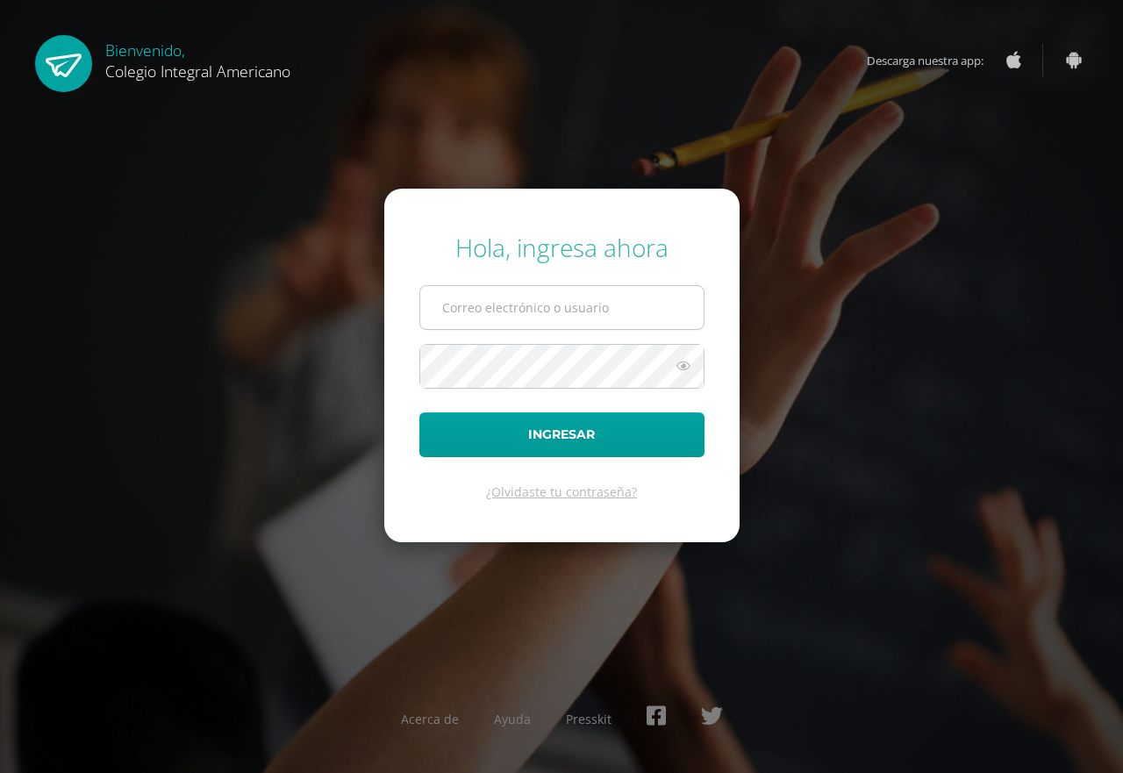
click at [484, 292] on input "text" at bounding box center [561, 307] width 283 height 43
type input "[EMAIL_ADDRESS][DOMAIN_NAME]"
click at [419, 412] on button "Ingresar" at bounding box center [561, 434] width 285 height 45
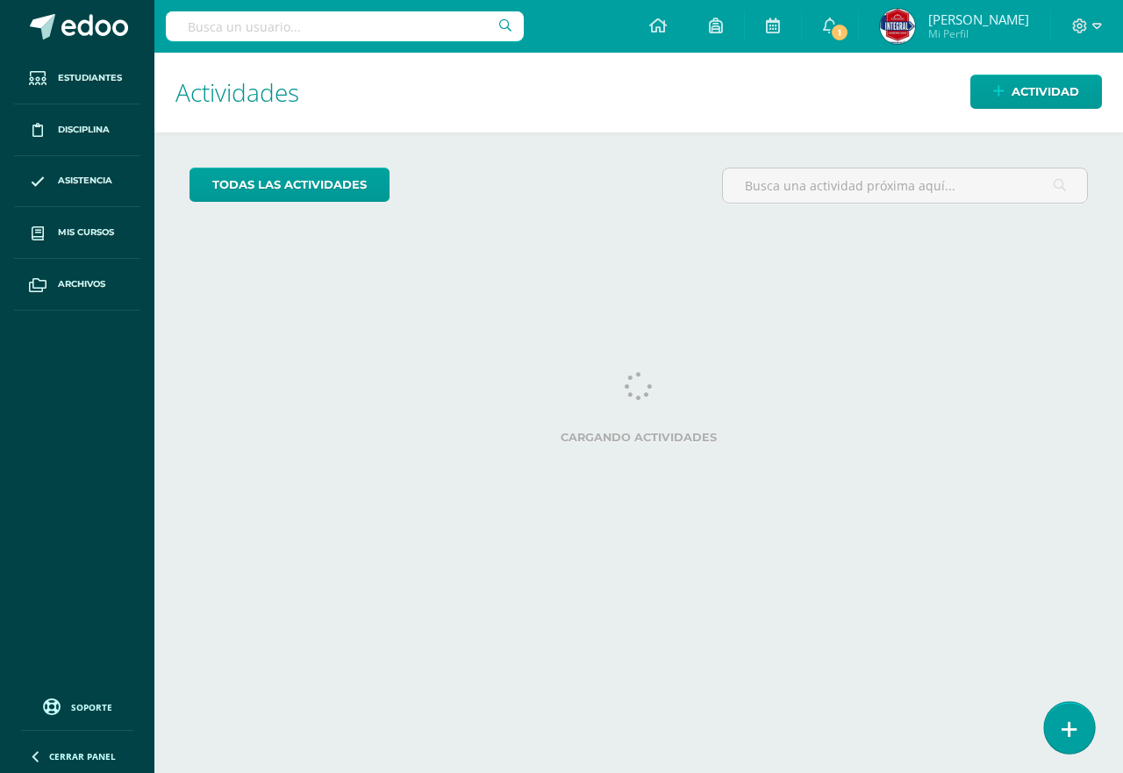
click at [1051, 739] on link at bounding box center [1069, 727] width 50 height 51
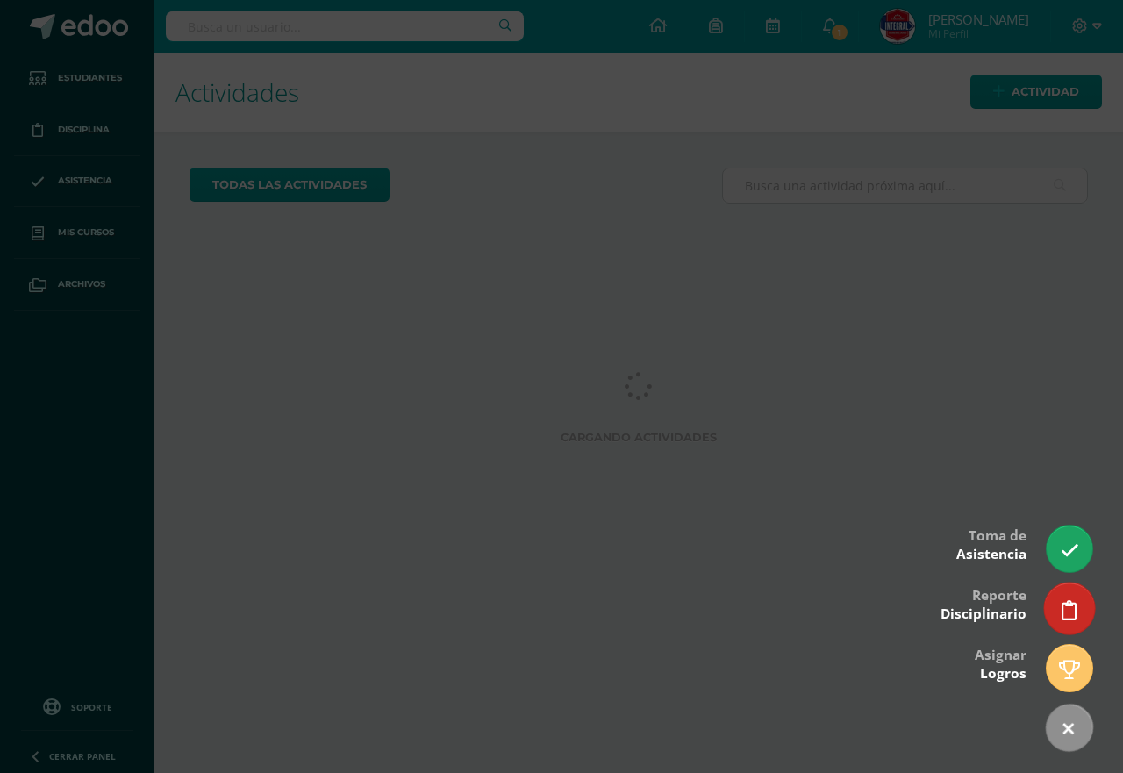
click at [1081, 611] on link at bounding box center [1069, 607] width 50 height 51
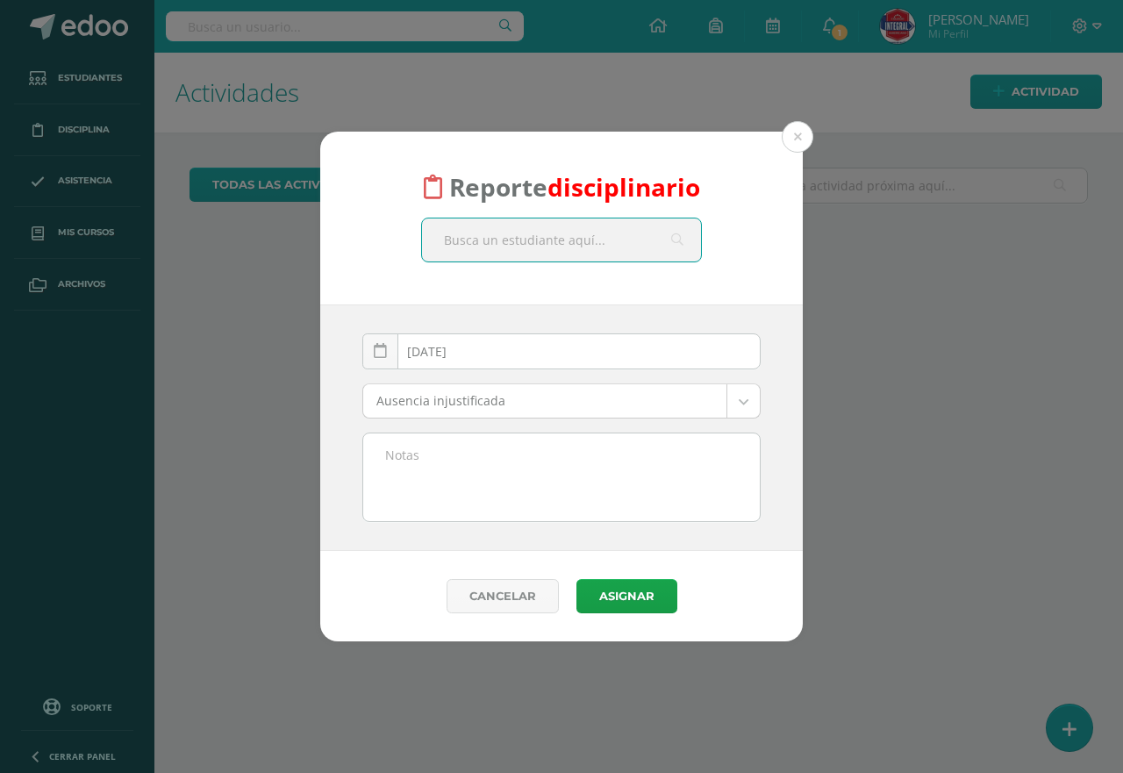
click at [504, 246] on input "text" at bounding box center [561, 239] width 279 height 43
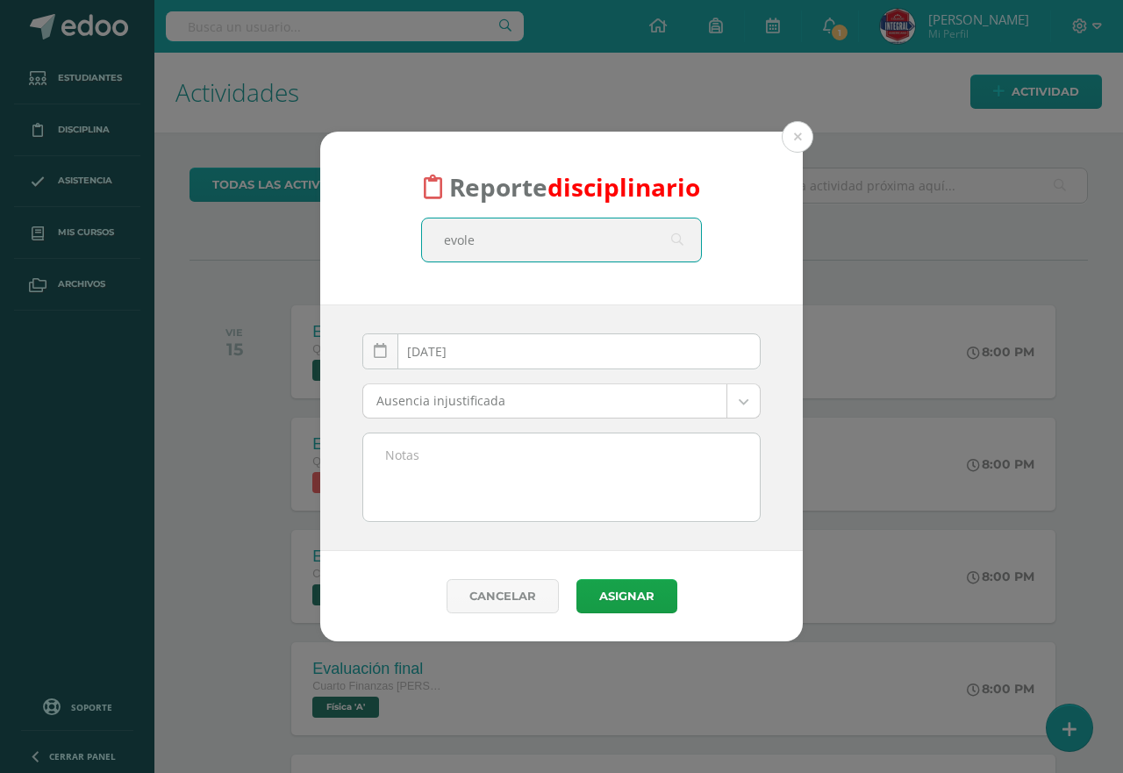
type input "evolet"
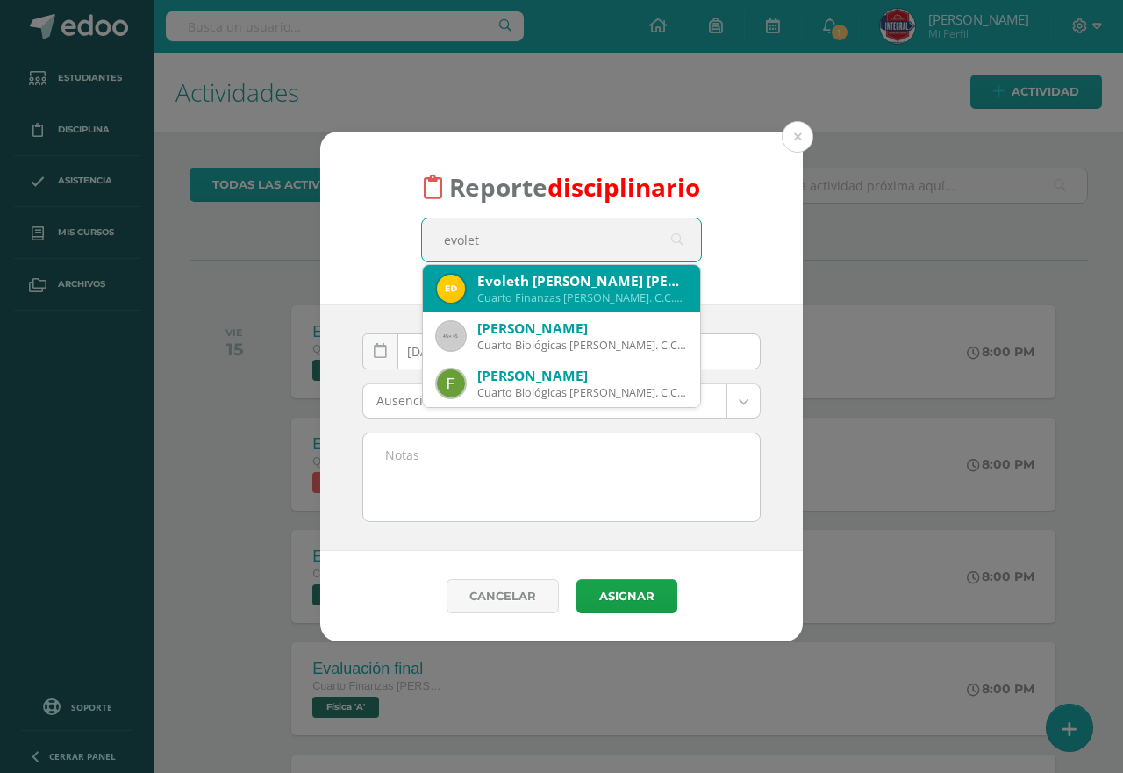
click at [523, 304] on div "Cuarto Finanzas Bach. C.C.L.L. en Finanzas y Administración 25EAdP" at bounding box center [581, 297] width 209 height 15
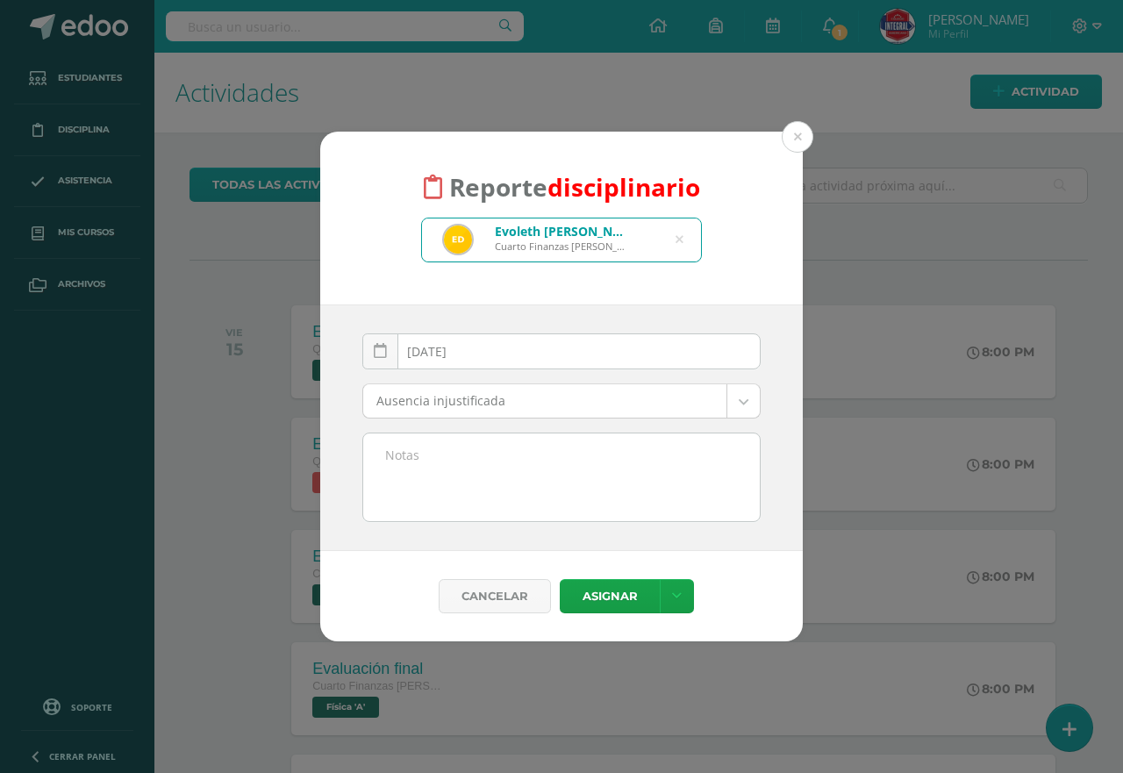
click at [494, 400] on body "Reporte disciplinario Evoleth Alejandra de León Palacios Cuarto Finanzas Bach. …" at bounding box center [561, 386] width 1123 height 773
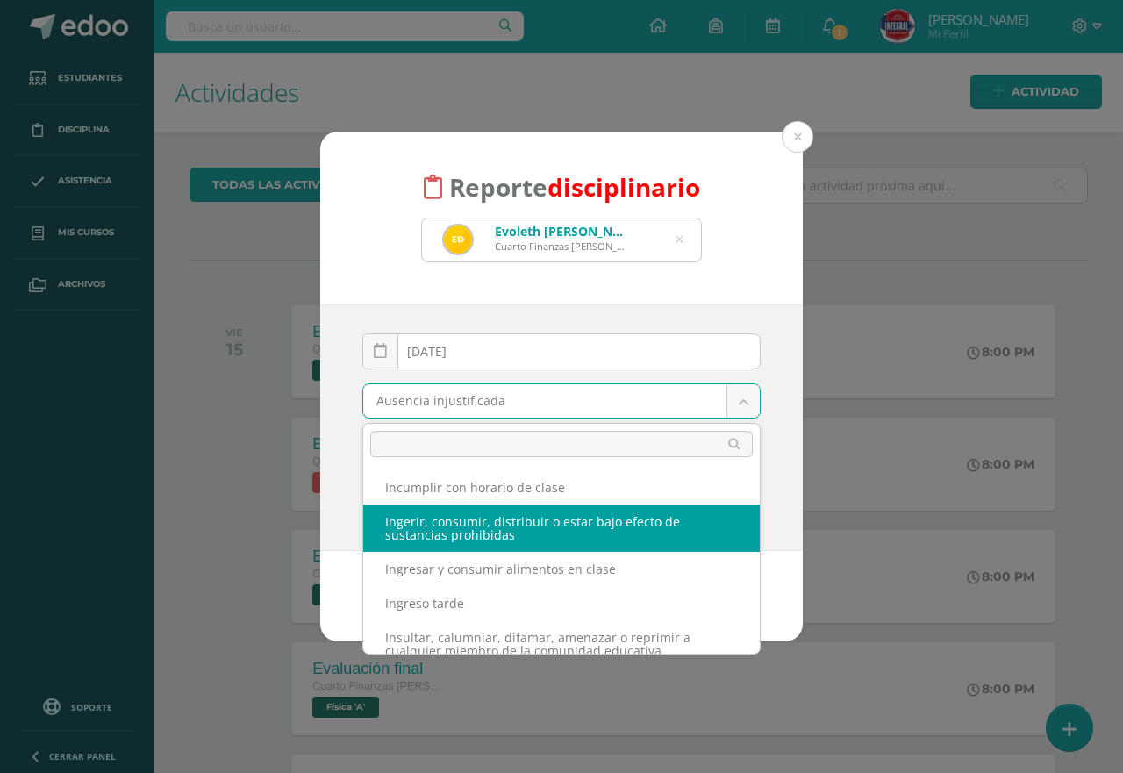
scroll to position [263, 0]
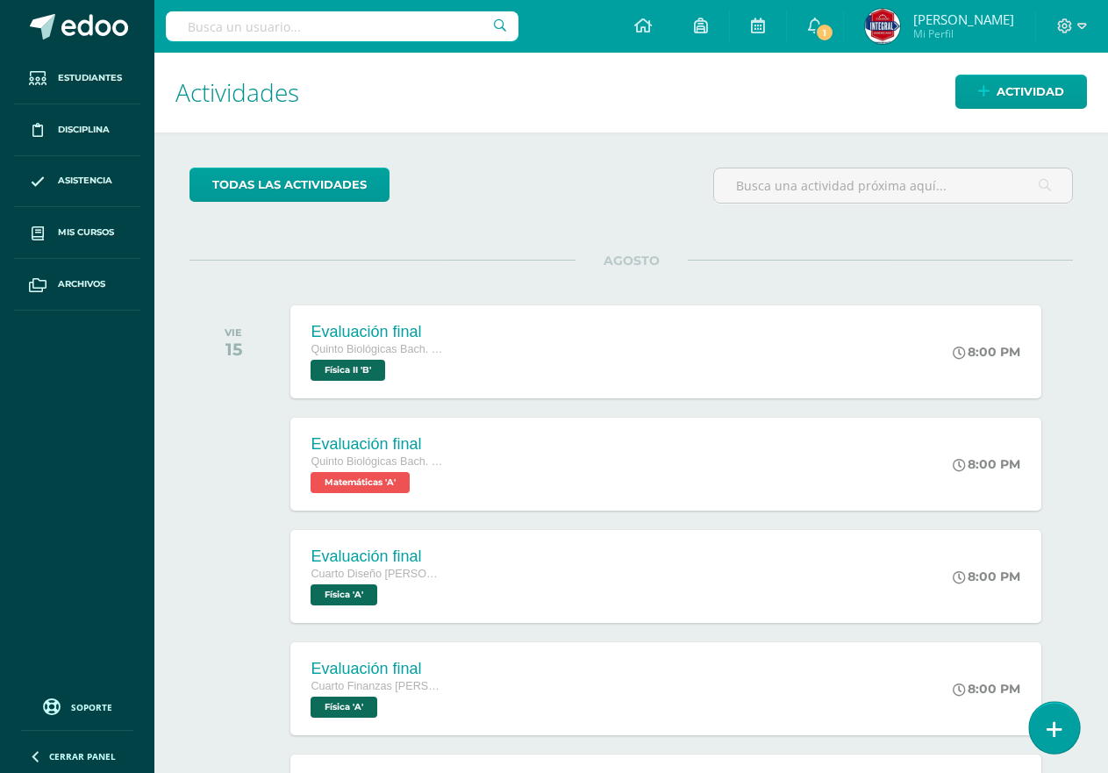
click at [1073, 734] on link at bounding box center [1054, 727] width 50 height 51
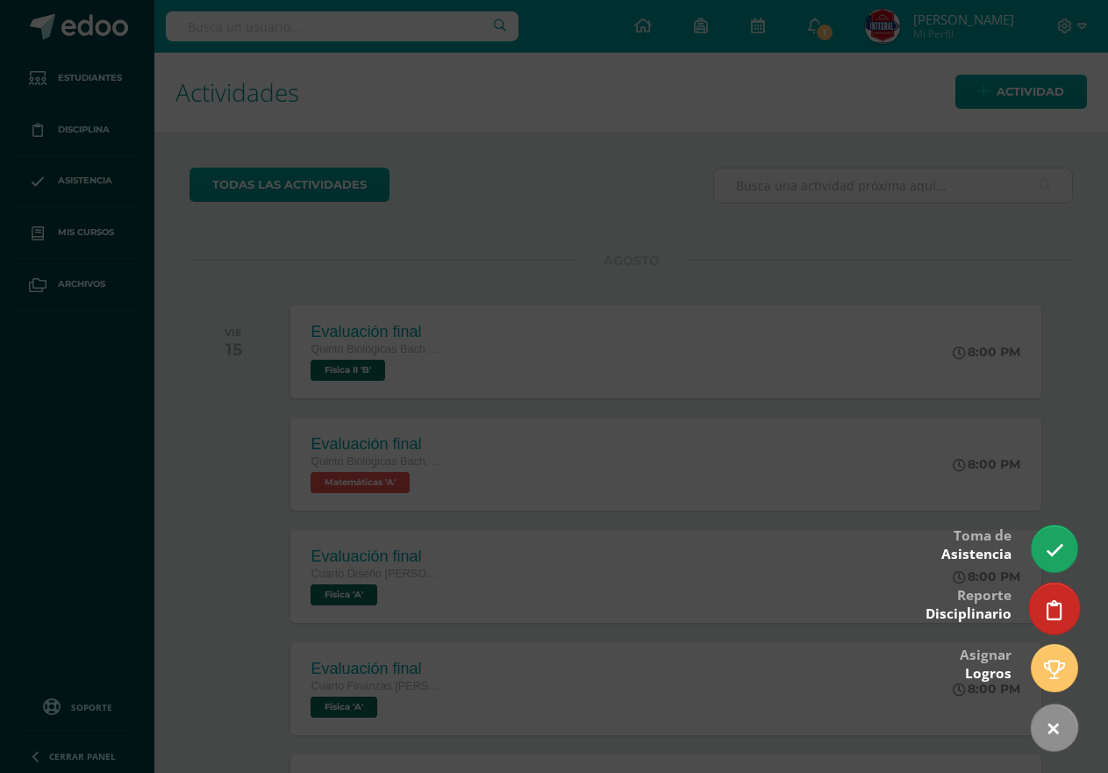
click at [1047, 619] on icon at bounding box center [1054, 610] width 16 height 20
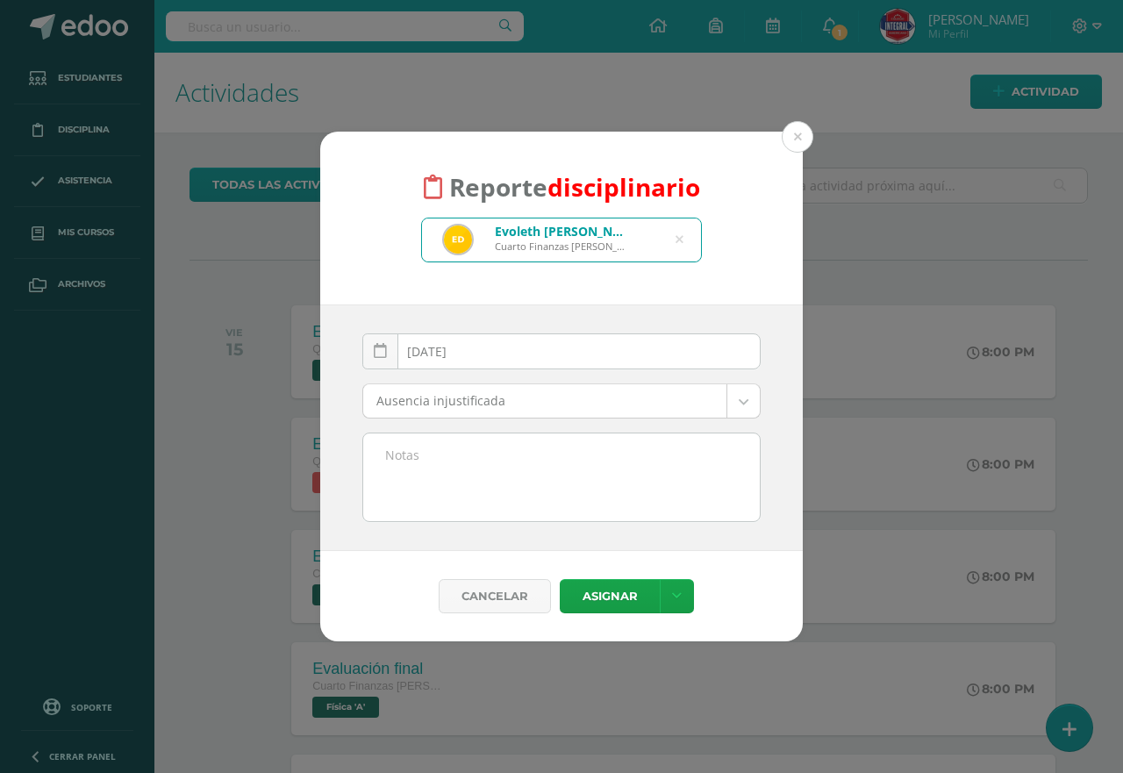
click at [493, 452] on textarea at bounding box center [561, 477] width 396 height 88
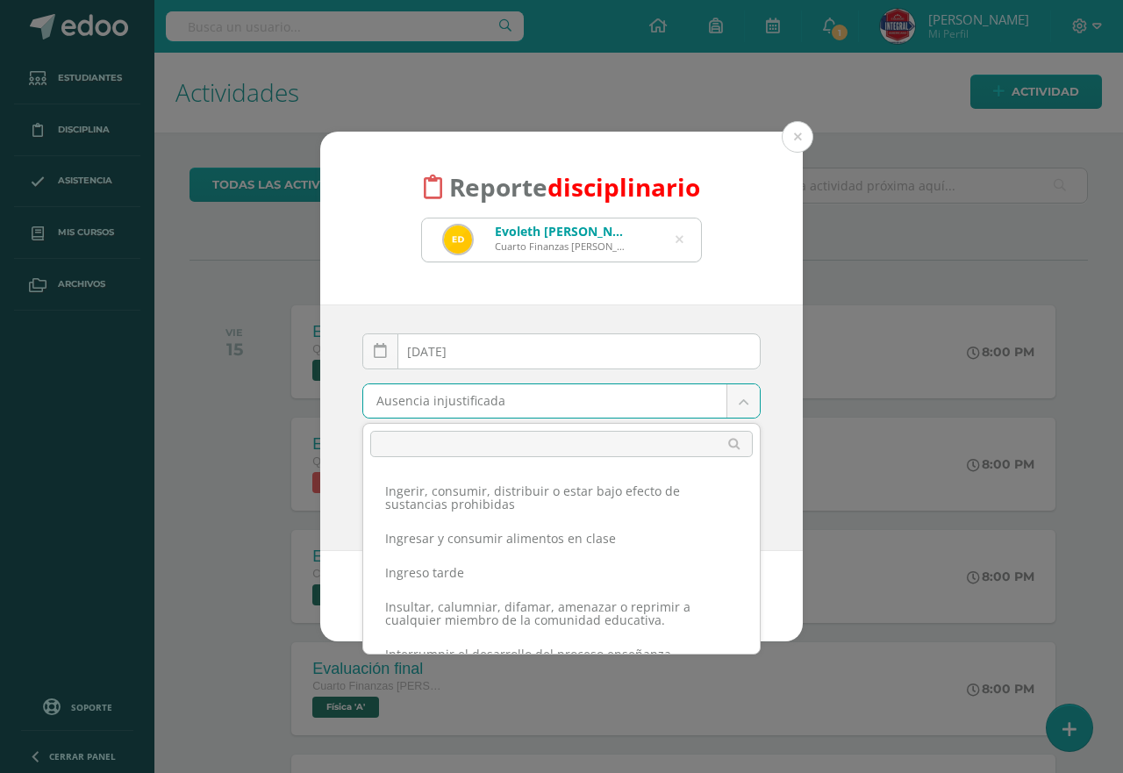
click at [531, 408] on body "Reporte disciplinario Evoleth Alejandra de León Palacios Cuarto Finanzas Bach. …" at bounding box center [561, 386] width 1123 height 773
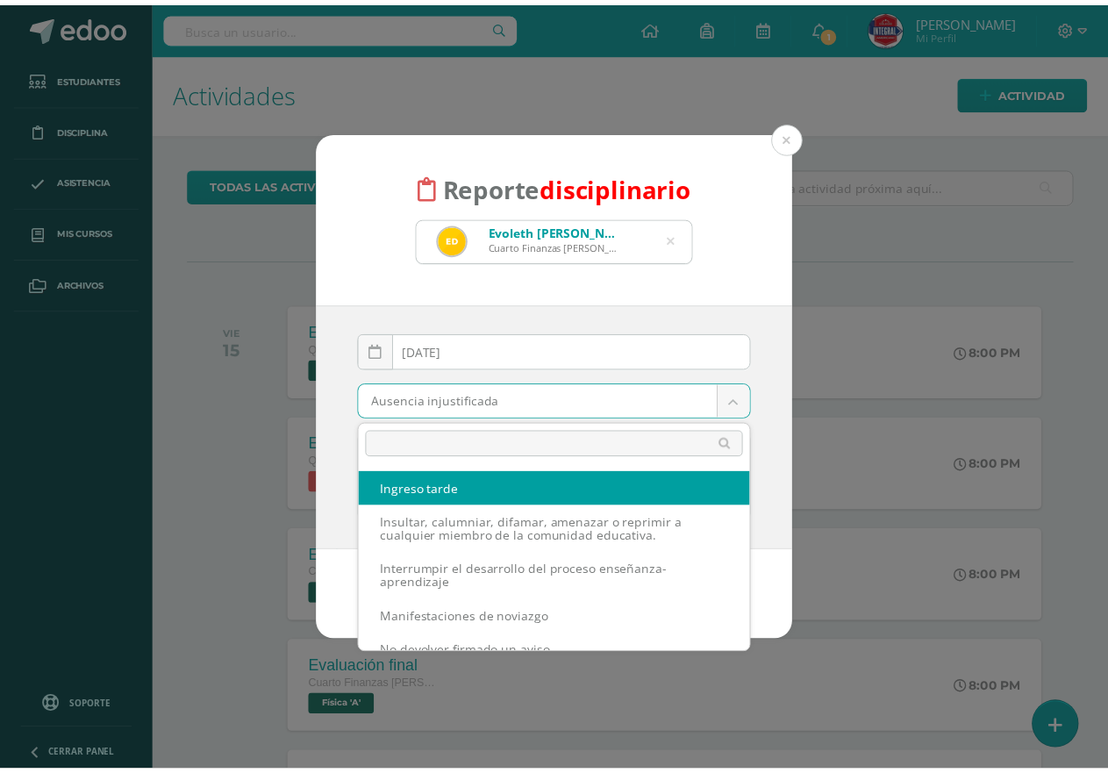
scroll to position [351, 0]
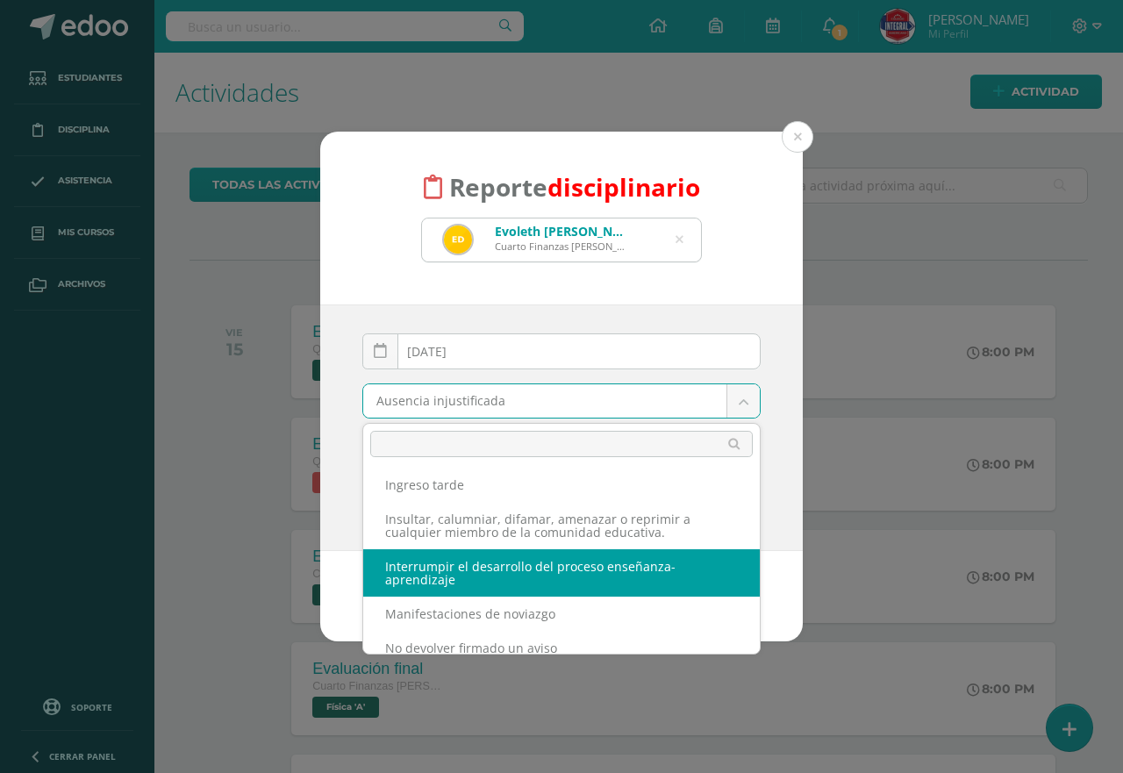
select select "62"
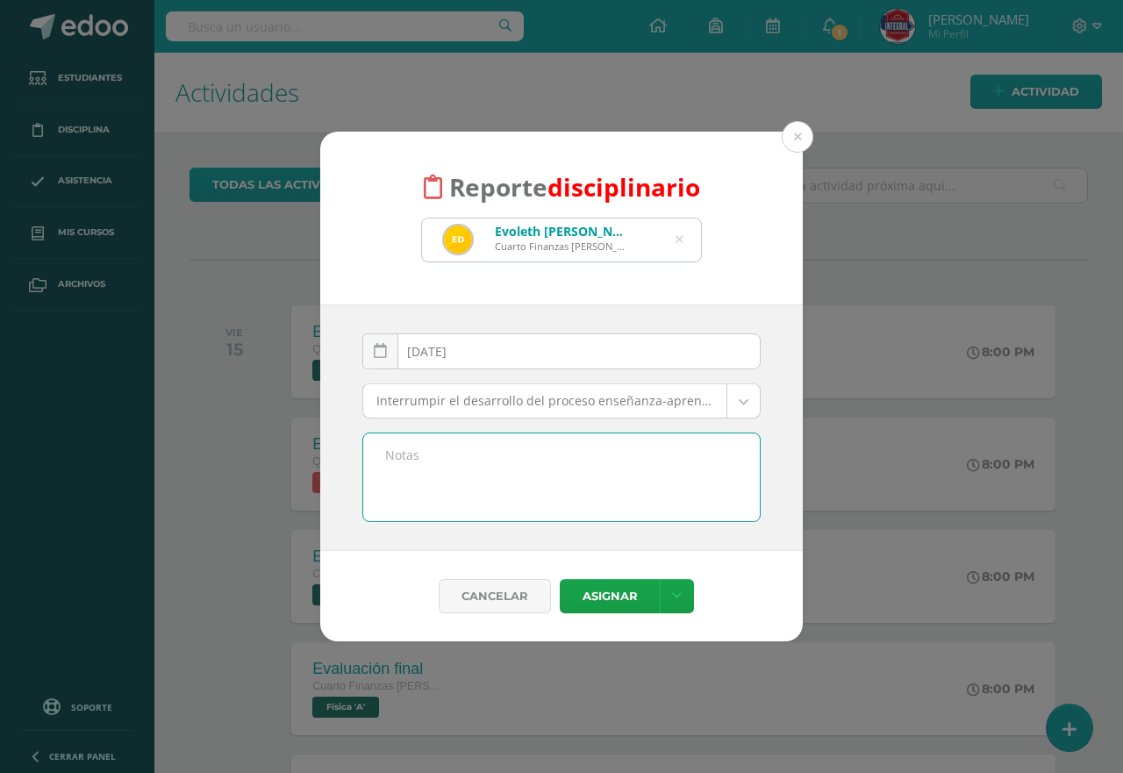
click at [478, 483] on textarea at bounding box center [561, 477] width 396 height 88
type textarea "N"
type textarea "E"
type textarea "L"
type textarea "Evoleth estuvo utilizando el celular en la clase de física."
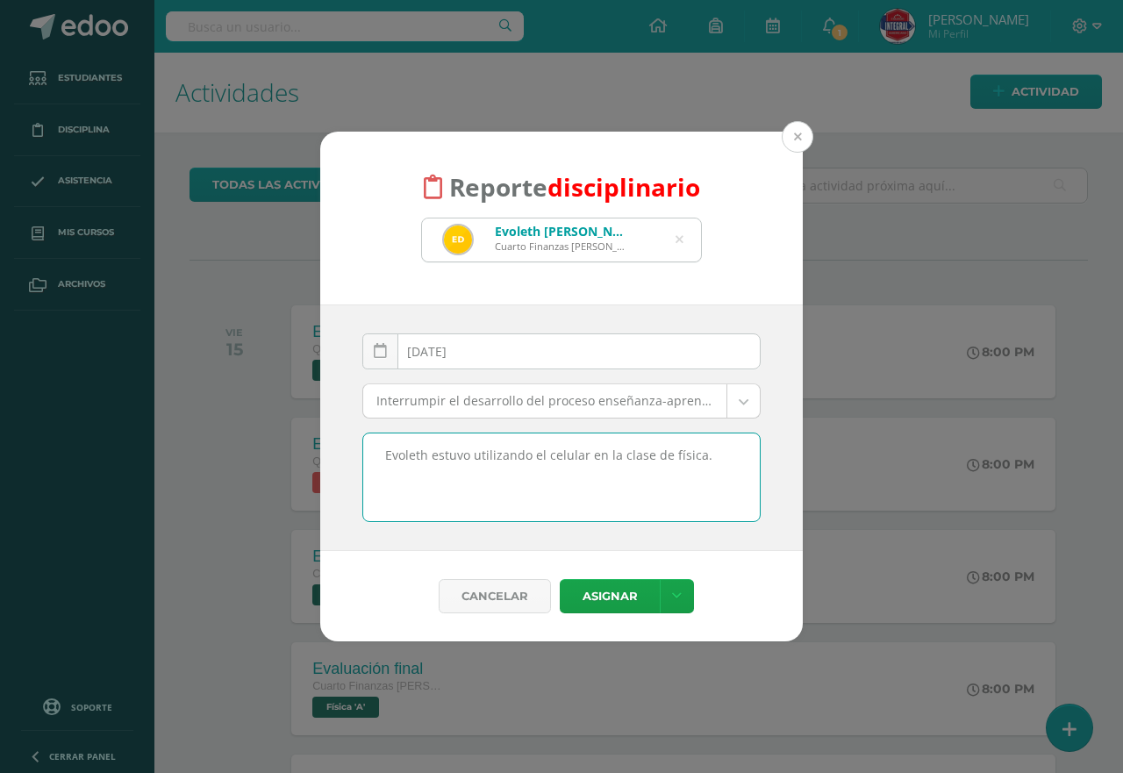
click at [791, 136] on button at bounding box center [798, 137] width 32 height 32
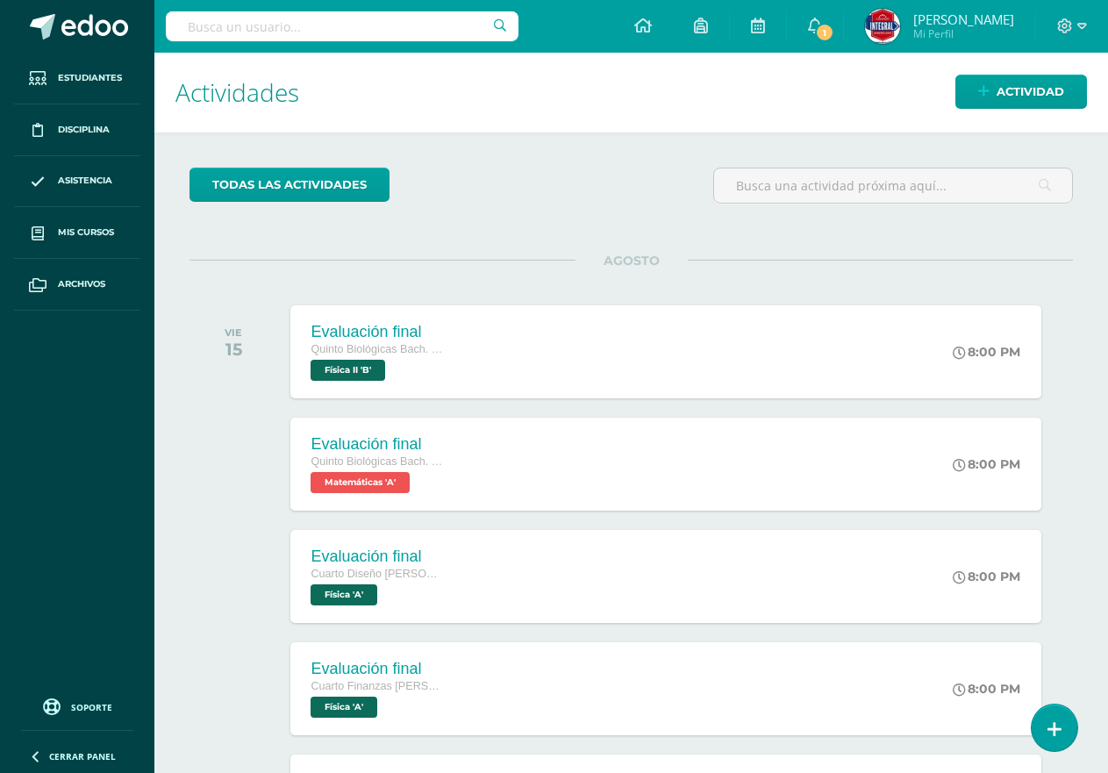
click at [909, 45] on link "Carlos Mi Perfil" at bounding box center [939, 26] width 191 height 53
click at [834, 34] on span "1" at bounding box center [824, 32] width 19 height 19
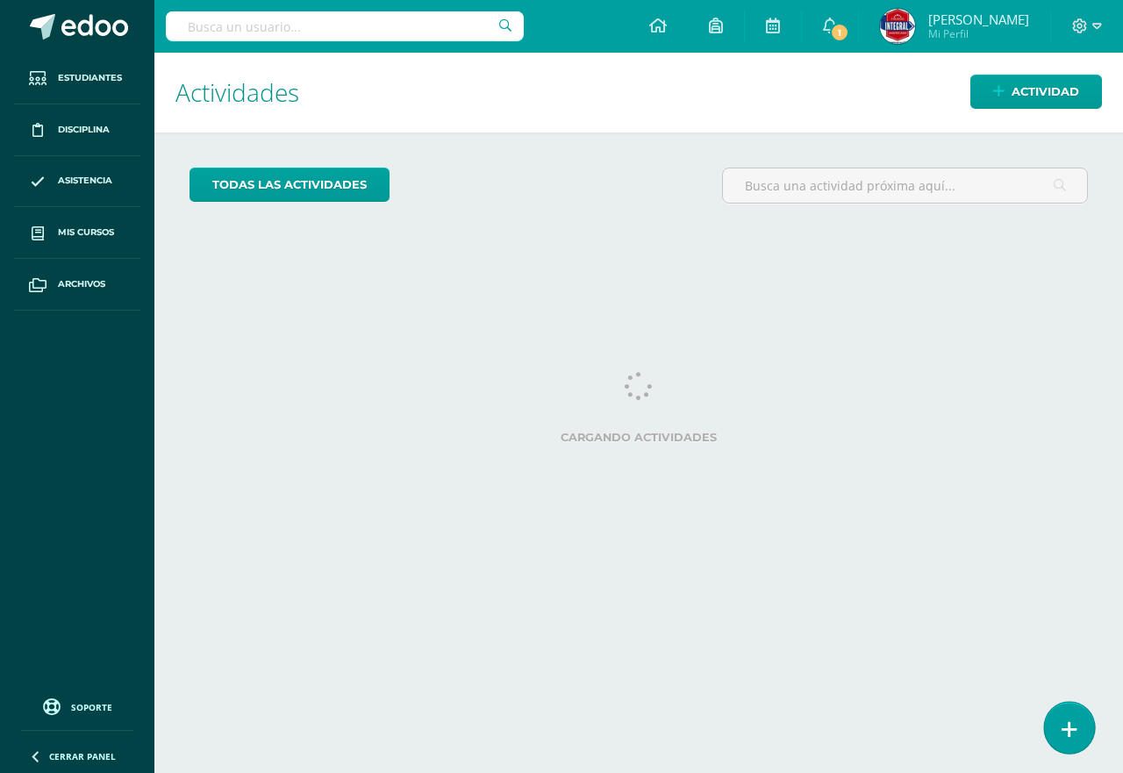
click at [1059, 719] on link at bounding box center [1069, 727] width 50 height 51
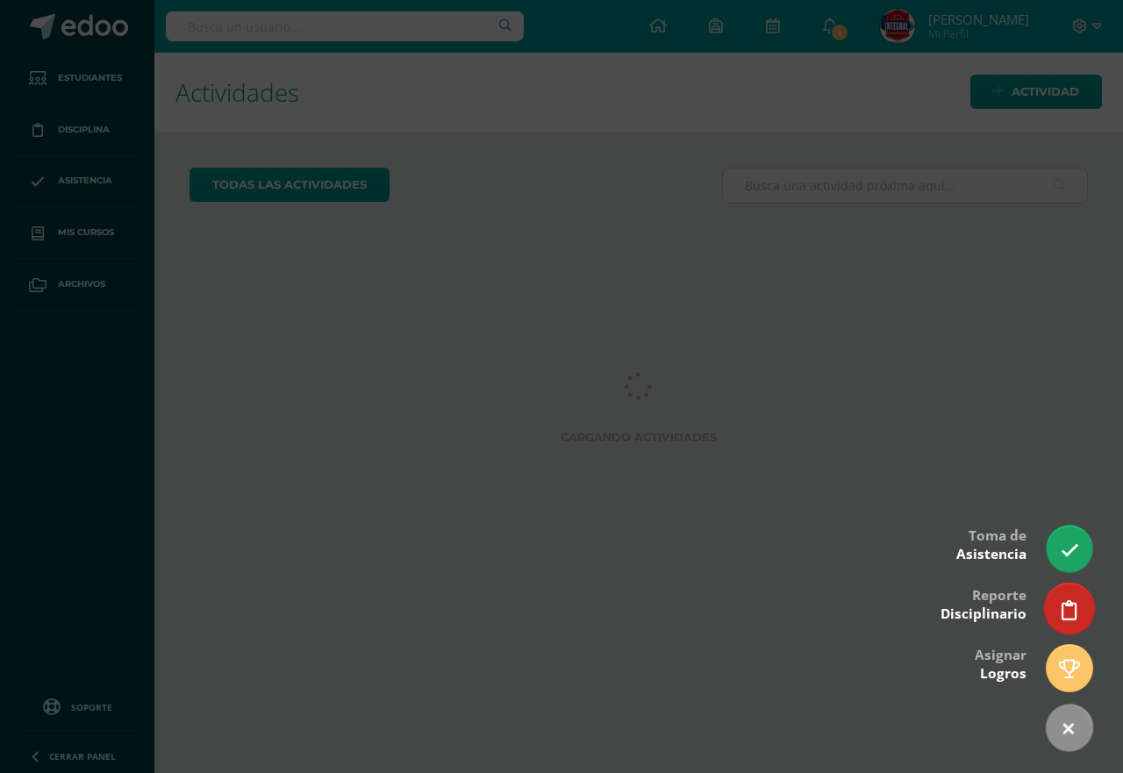
click at [1068, 589] on link at bounding box center [1069, 607] width 50 height 51
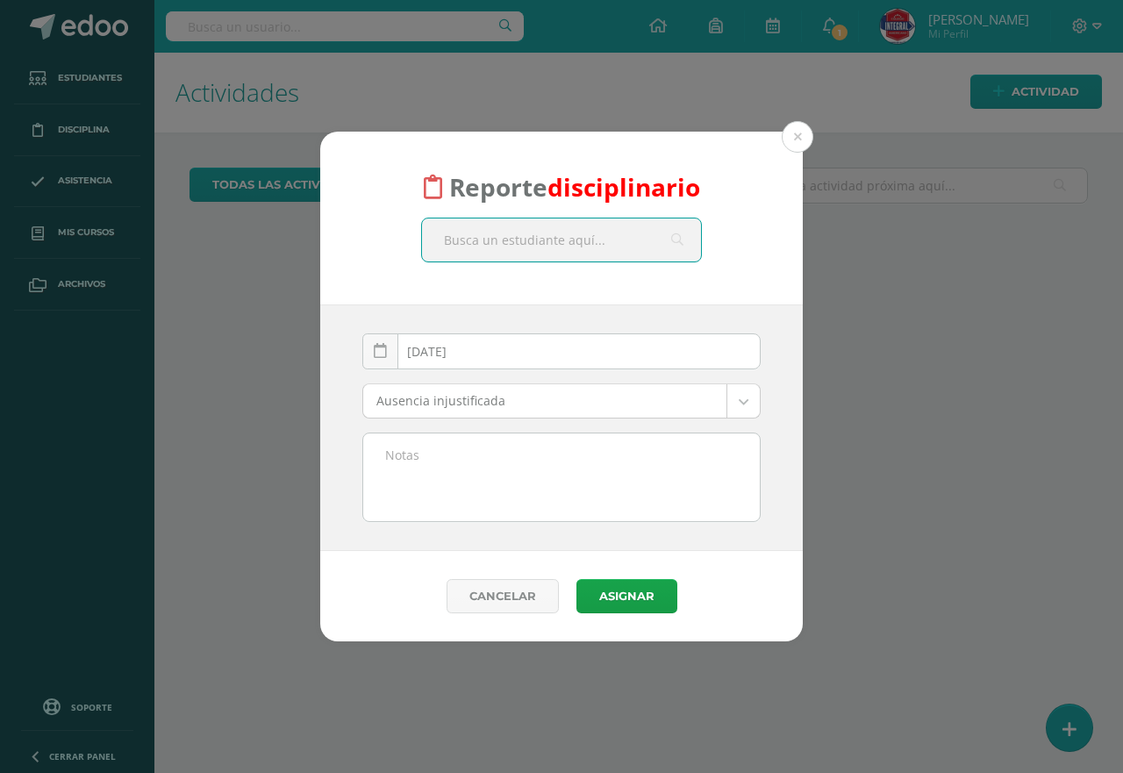
click at [547, 243] on input "text" at bounding box center [561, 239] width 279 height 43
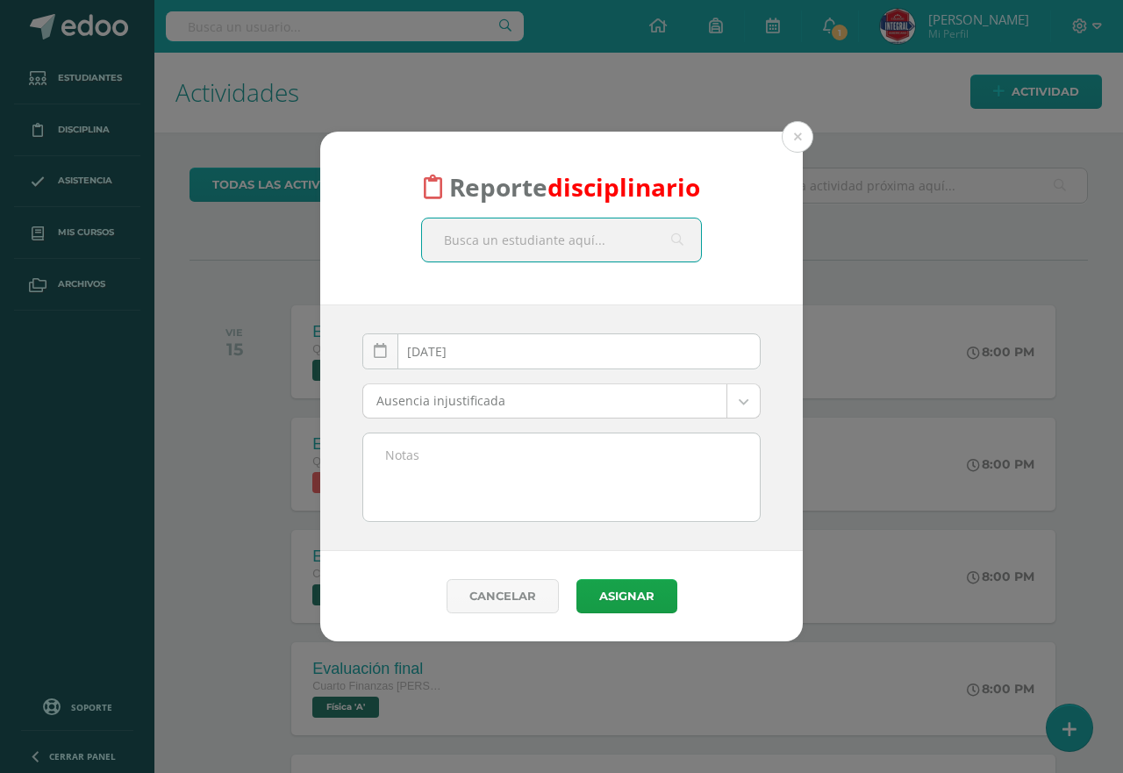
click at [547, 243] on input "text" at bounding box center [561, 239] width 279 height 43
type input "xocoy"
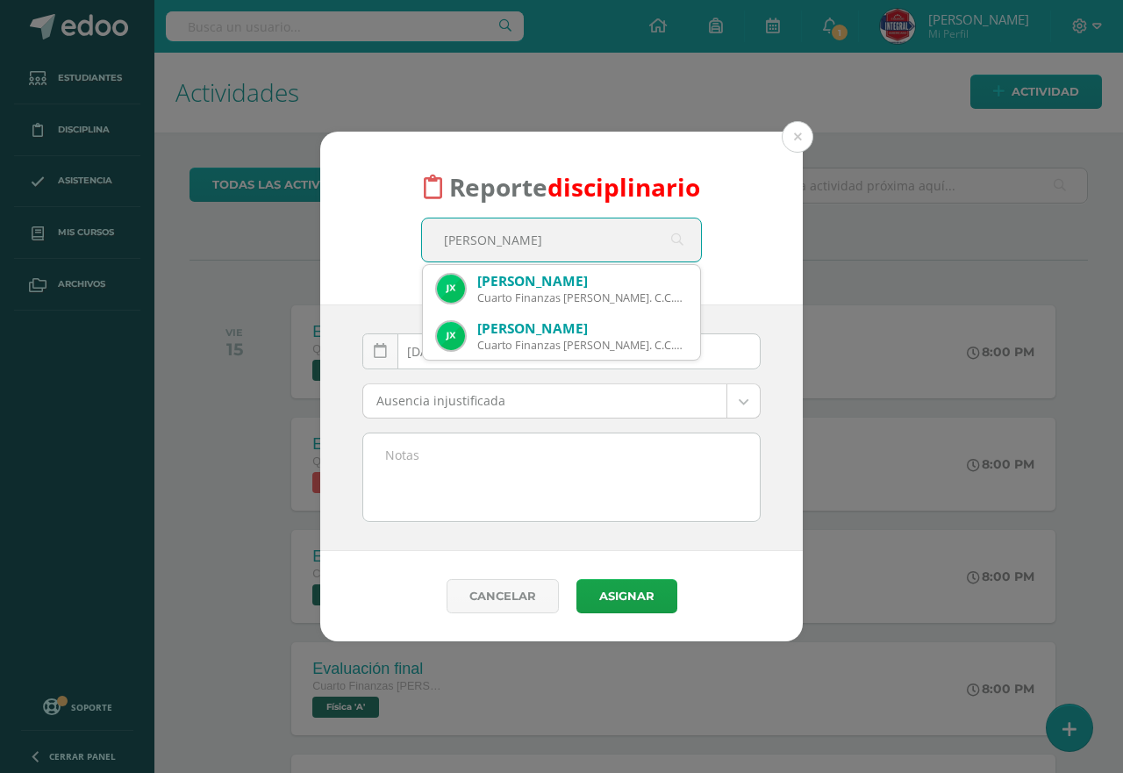
click at [542, 259] on input "xocoy" at bounding box center [561, 239] width 279 height 43
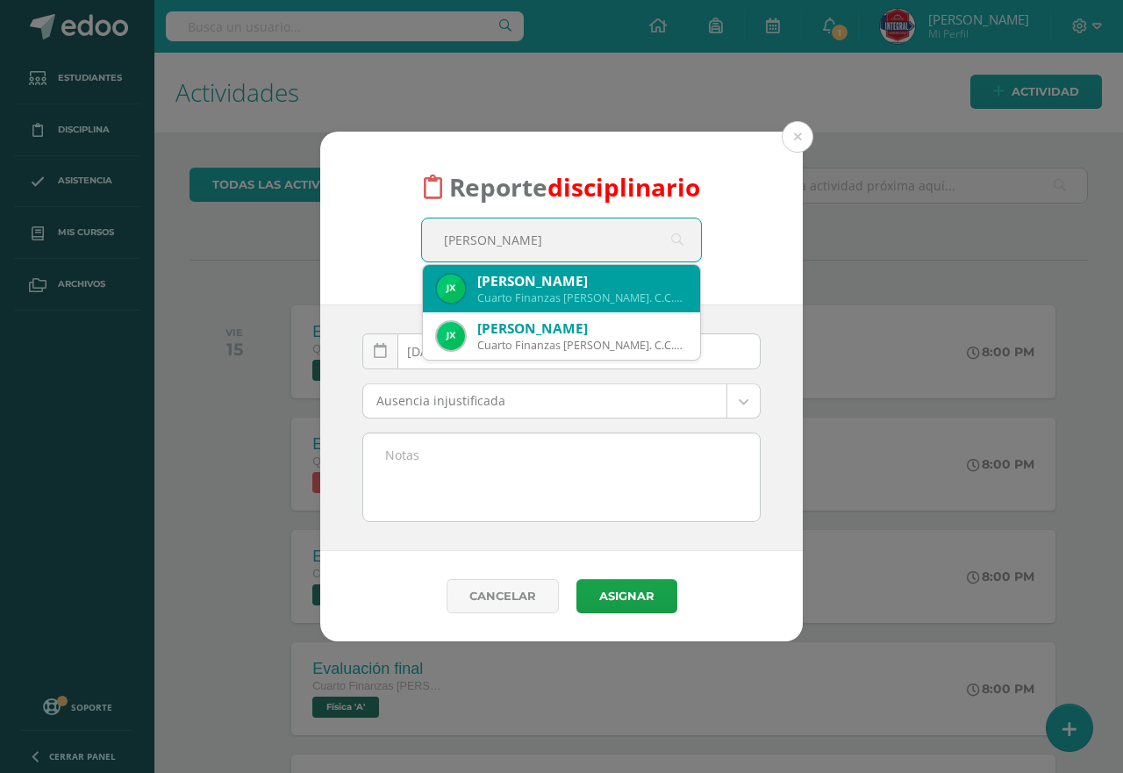
click at [541, 270] on div "José Estuardo Xocoy Trujillo Cuarto Finanzas Bach. C.C.L.L. en Finanzas y Admin…" at bounding box center [561, 288] width 249 height 47
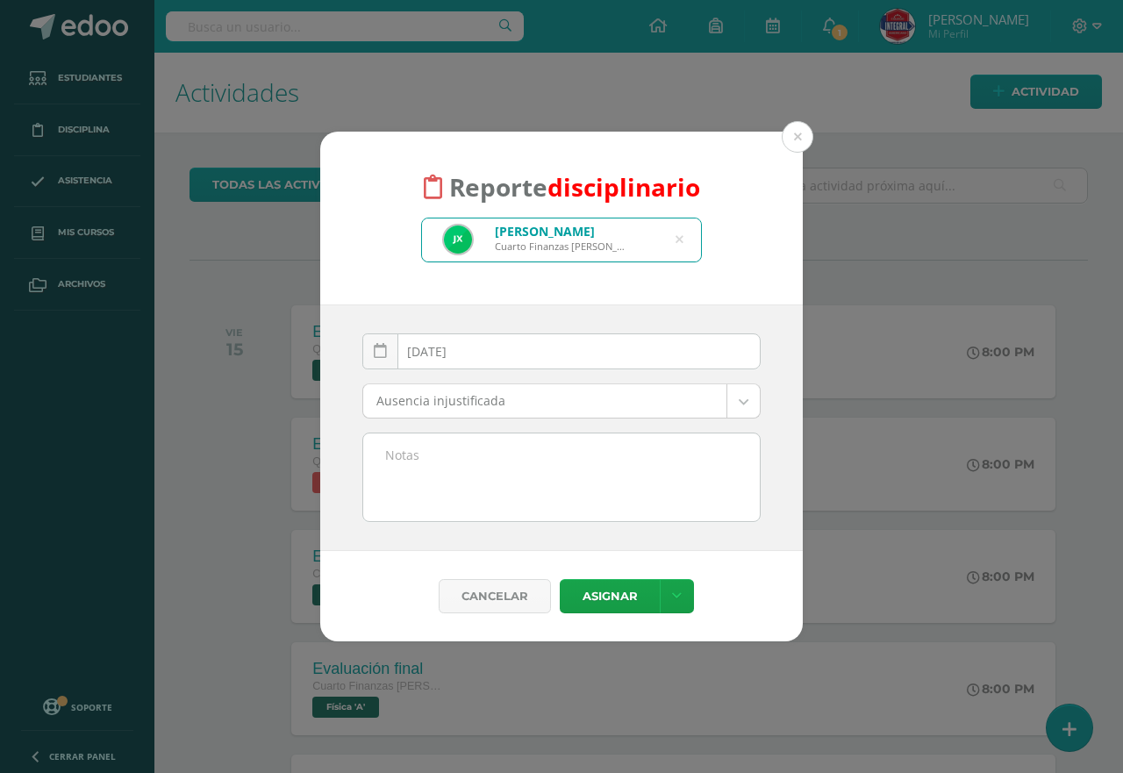
click at [512, 396] on body "Reporte disciplinario José Estuardo Xocoy Trujillo Cuarto Finanzas Bach. C.C.L.…" at bounding box center [561, 386] width 1123 height 773
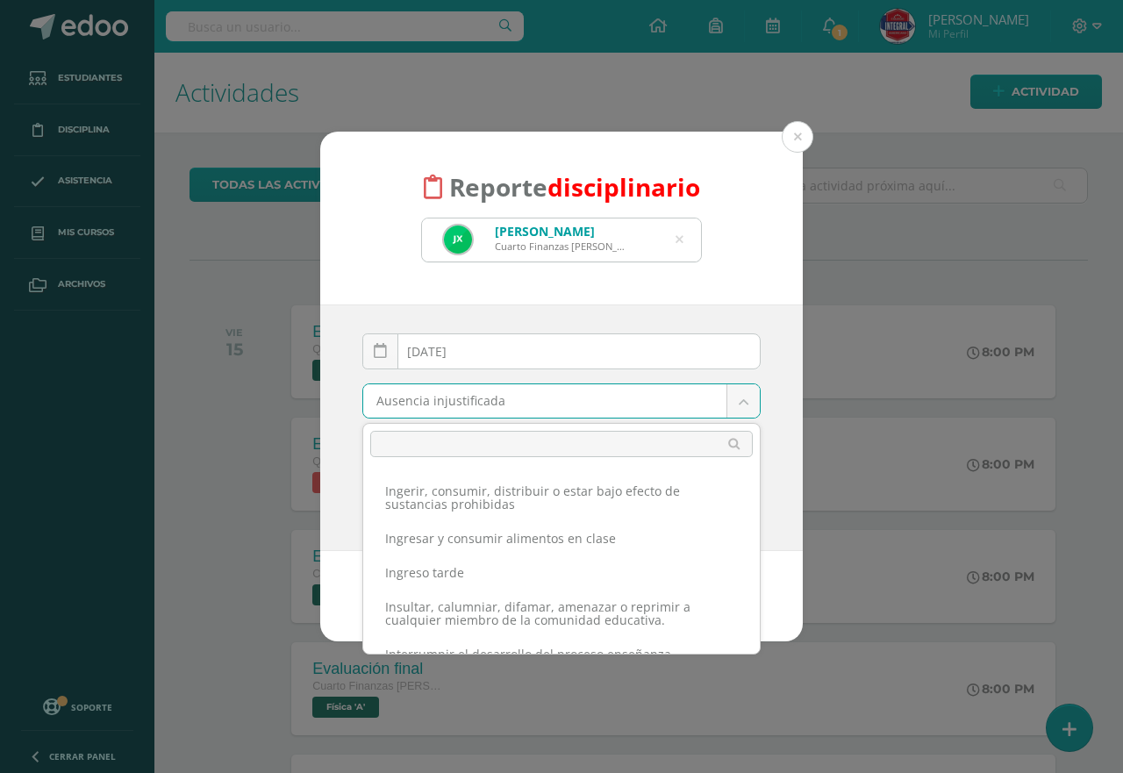
scroll to position [436, 0]
